Goal: Transaction & Acquisition: Download file/media

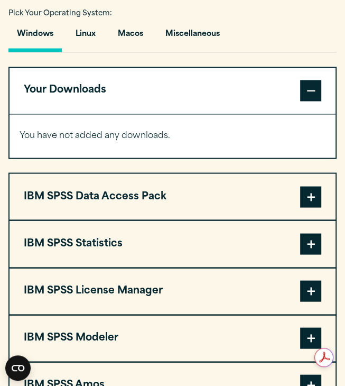
scroll to position [781, 0]
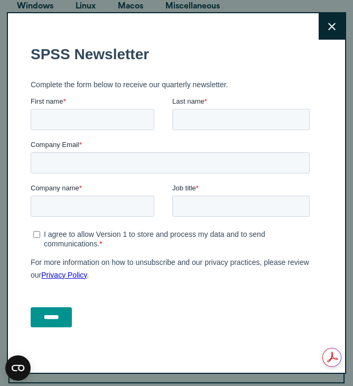
click at [325, 30] on button "Close" at bounding box center [332, 26] width 26 height 26
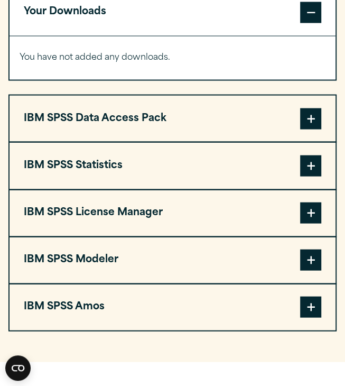
scroll to position [847, 0]
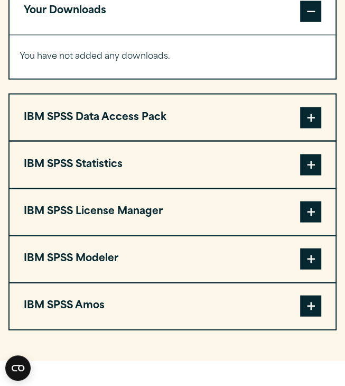
click at [316, 175] on span at bounding box center [310, 164] width 21 height 21
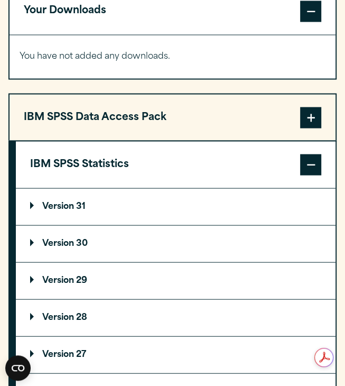
scroll to position [0, 0]
click at [39, 210] on p "Version 31" at bounding box center [58, 206] width 56 height 8
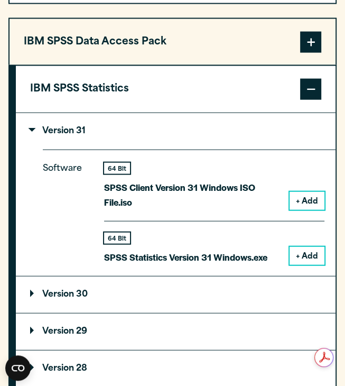
scroll to position [928, 0]
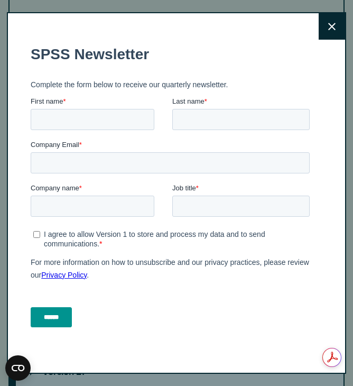
click at [334, 22] on button "Close" at bounding box center [332, 26] width 26 height 26
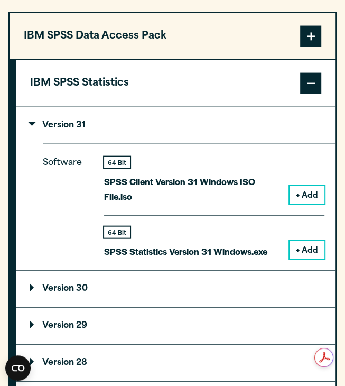
scroll to position [1000, 0]
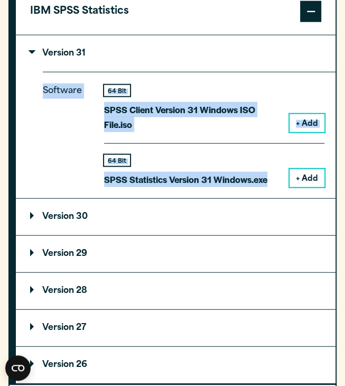
drag, startPoint x: 38, startPoint y: 113, endPoint x: 273, endPoint y: 191, distance: 247.4
click at [273, 191] on details "Version 31 Software 64 Bit SPSS Client Version 31 Windows ISO File.iso + Add 64…" at bounding box center [176, 116] width 320 height 163
copy div "Software 64 Bit SPSS Client Version 31 Windows ISO File.iso + Add 64 Bit SPSS S…"
click at [299, 187] on button "+ Add" at bounding box center [307, 178] width 35 height 18
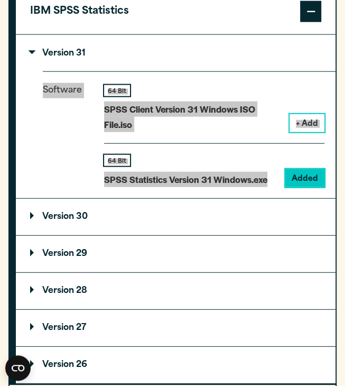
scroll to position [1085, 0]
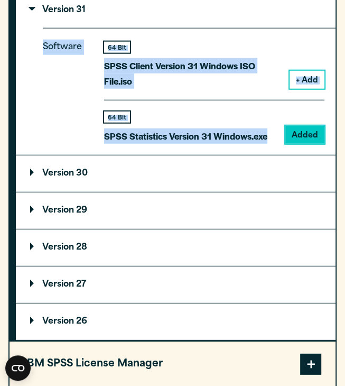
click at [235, 124] on div "64 Bit SPSS Statistics Version 31 Windows.exe Added" at bounding box center [214, 122] width 220 height 44
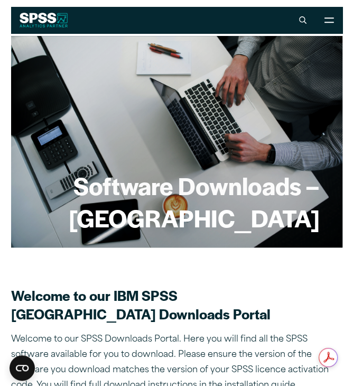
scroll to position [0, 0]
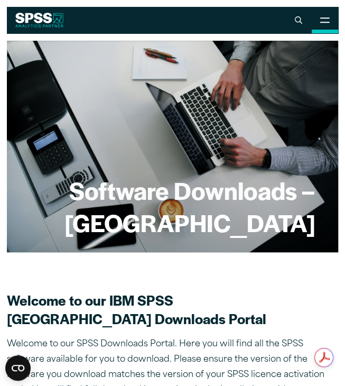
click at [320, 19] on icon at bounding box center [325, 20] width 10 height 6
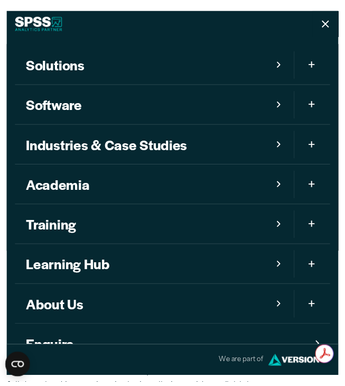
scroll to position [27, 0]
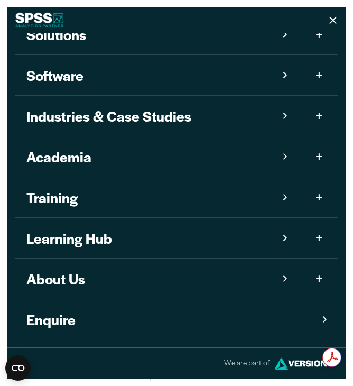
click at [329, 24] on icon at bounding box center [332, 20] width 7 height 8
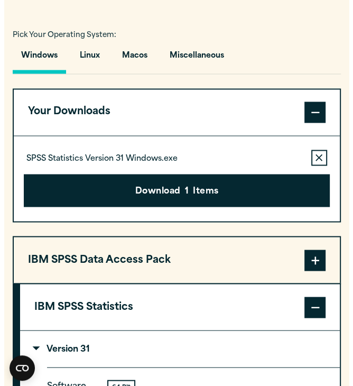
scroll to position [780, 0]
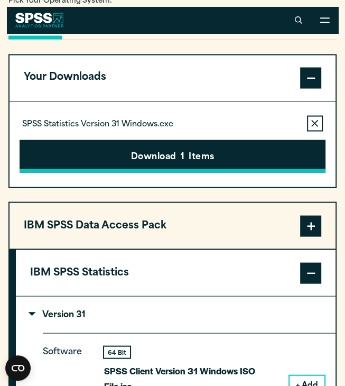
click at [199, 164] on button "Download 1 Items" at bounding box center [173, 156] width 306 height 33
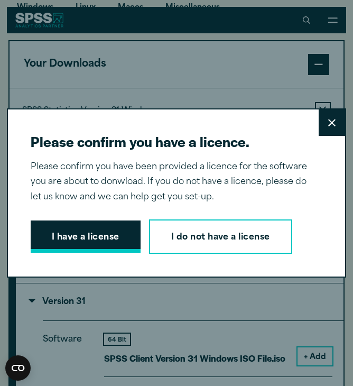
click at [104, 223] on button "I have a license" at bounding box center [86, 236] width 110 height 33
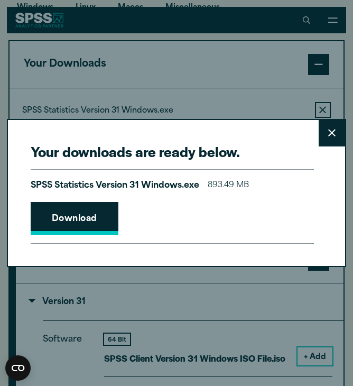
click at [98, 222] on link "Download" at bounding box center [75, 218] width 88 height 33
click at [313, 179] on div "Your downloads are ready below. Close SPSS Statistics Version 31 Windows.exe 89…" at bounding box center [176, 193] width 339 height 149
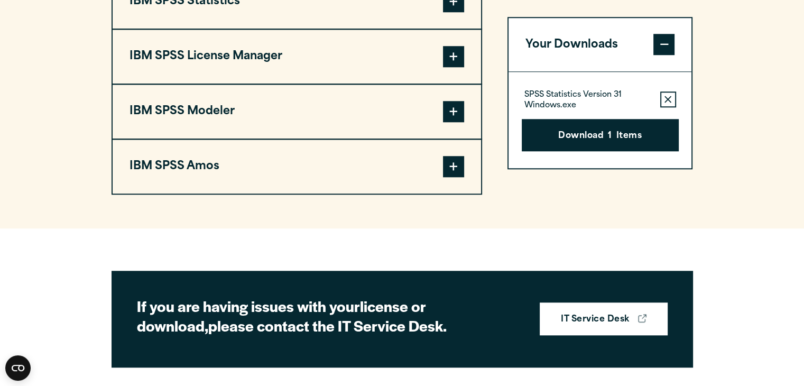
scroll to position [923, 0]
